Goal: Check status: Check status

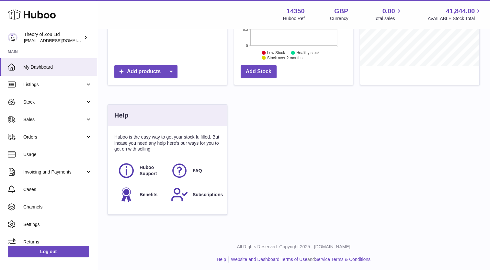
scroll to position [154, 0]
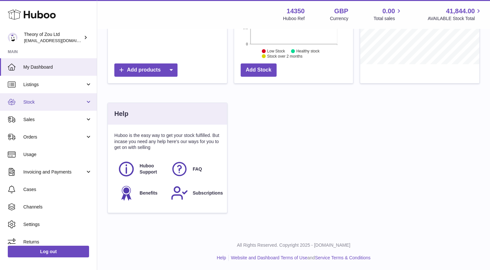
click at [42, 105] on link "Stock" at bounding box center [48, 101] width 97 height 17
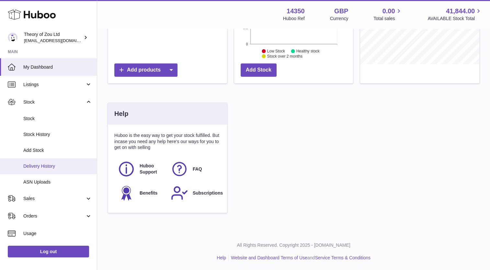
click at [39, 163] on span "Delivery History" at bounding box center [57, 166] width 69 height 6
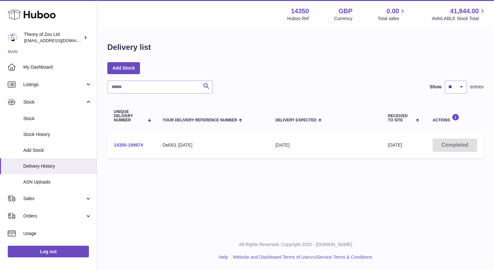
click at [139, 146] on link "14350-199974" at bounding box center [128, 144] width 29 height 5
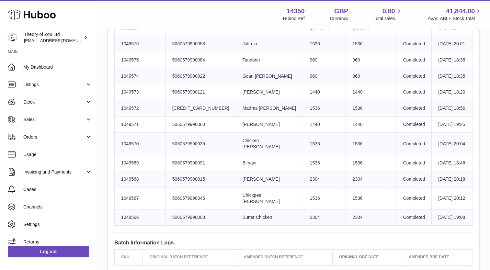
scroll to position [237, 0]
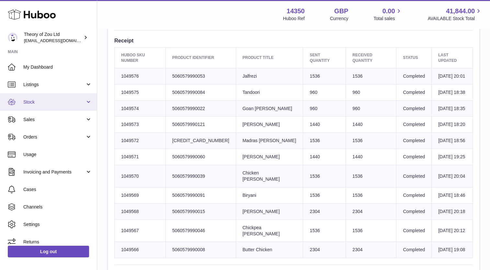
click at [47, 101] on span "Stock" at bounding box center [54, 102] width 62 height 6
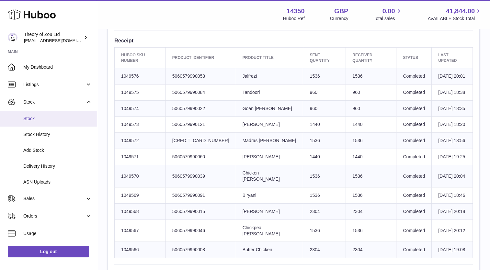
click at [43, 117] on span "Stock" at bounding box center [57, 119] width 69 height 6
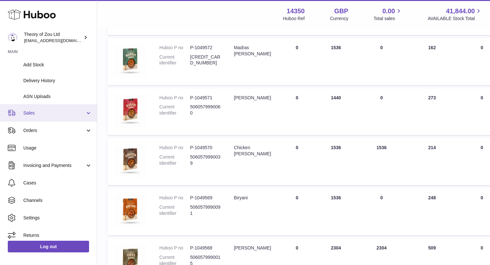
scroll to position [21, 0]
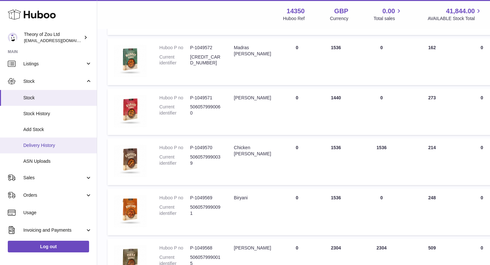
click at [65, 141] on link "Delivery History" at bounding box center [48, 146] width 97 height 16
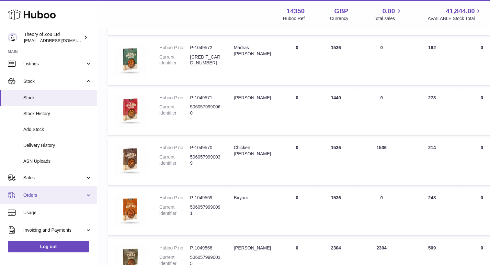
click at [68, 199] on link "Orders" at bounding box center [48, 194] width 97 height 17
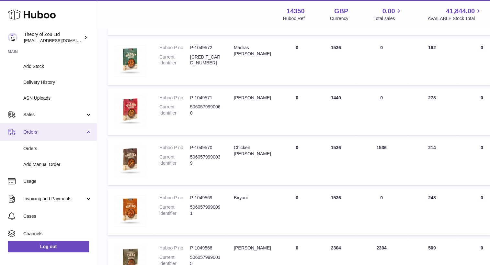
scroll to position [85, 0]
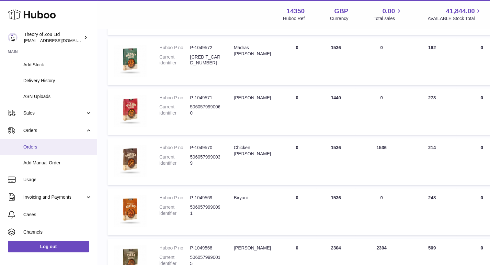
click at [53, 147] on span "Orders" at bounding box center [57, 147] width 69 height 6
